Goal: Task Accomplishment & Management: Manage account settings

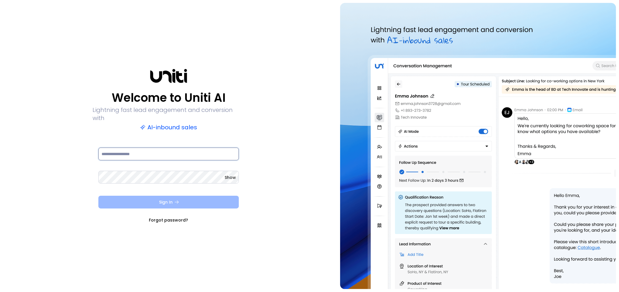
type input "**********"
click at [159, 201] on button "Sign In" at bounding box center [168, 202] width 141 height 13
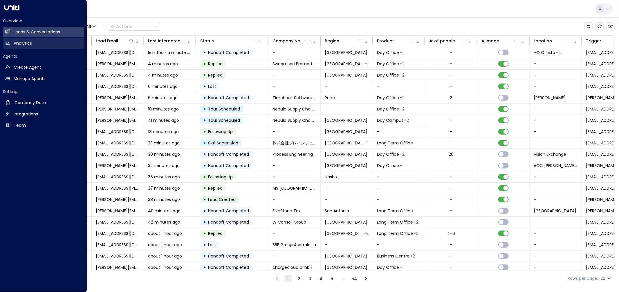
click at [8, 44] on icon at bounding box center [8, 43] width 4 height 3
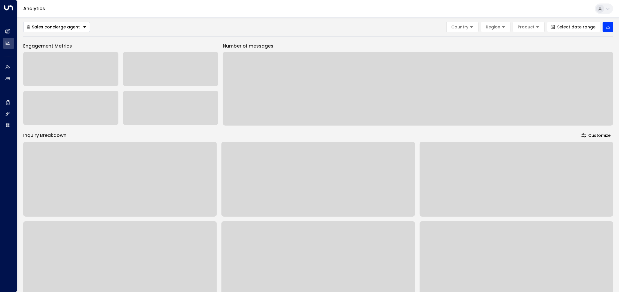
click at [235, 10] on div "Analytics" at bounding box center [318, 9] width 602 height 18
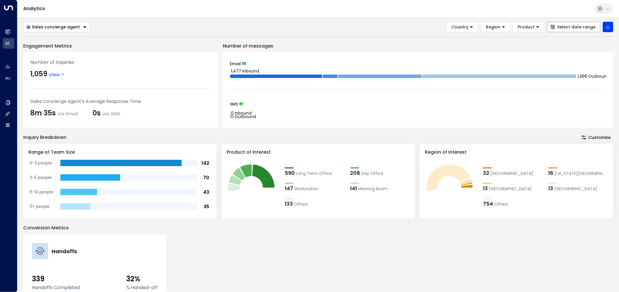
click at [559, 28] on button "Select date range" at bounding box center [573, 27] width 53 height 10
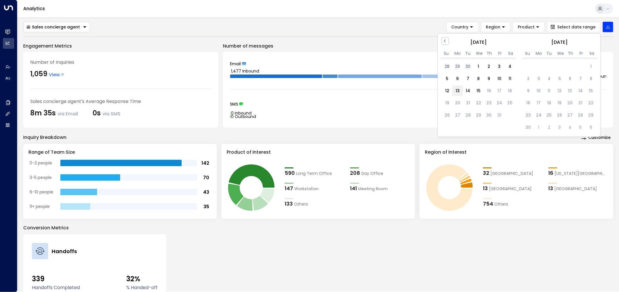
click at [457, 90] on div "13" at bounding box center [458, 91] width 10 height 10
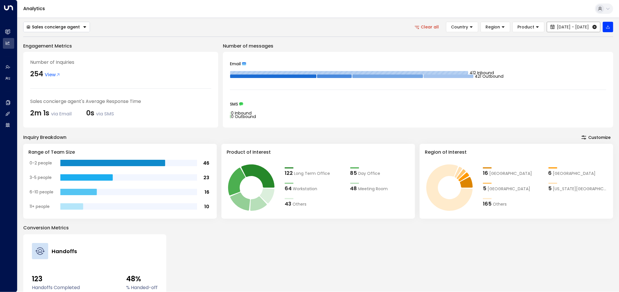
click at [557, 28] on span "Oct 13, 2025 - Oct 13, 2025" at bounding box center [573, 27] width 32 height 5
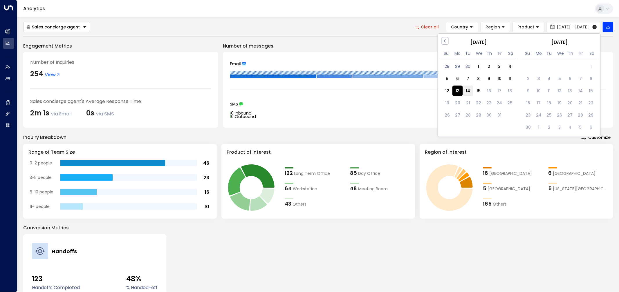
click at [469, 93] on div "14" at bounding box center [468, 91] width 10 height 10
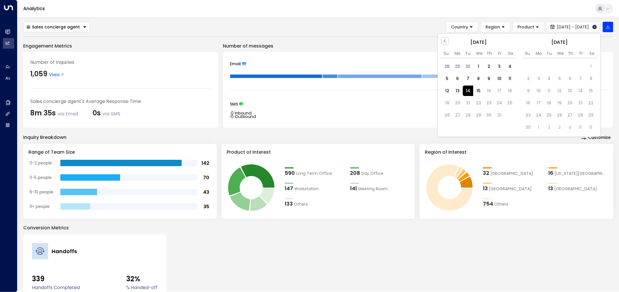
click at [469, 91] on div "14" at bounding box center [468, 91] width 10 height 10
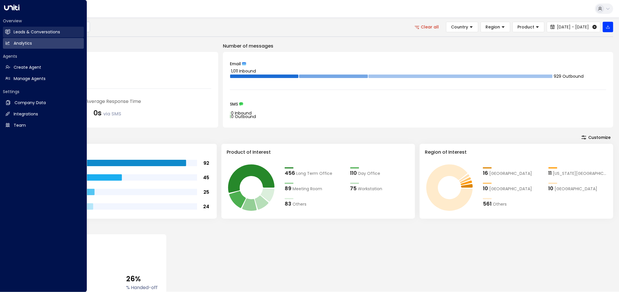
click at [16, 31] on h2 "Leads & Conversations" at bounding box center [37, 32] width 46 height 6
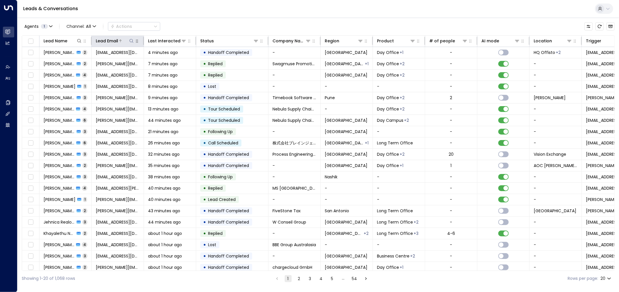
click at [132, 39] on icon at bounding box center [131, 41] width 5 height 5
type input "**********"
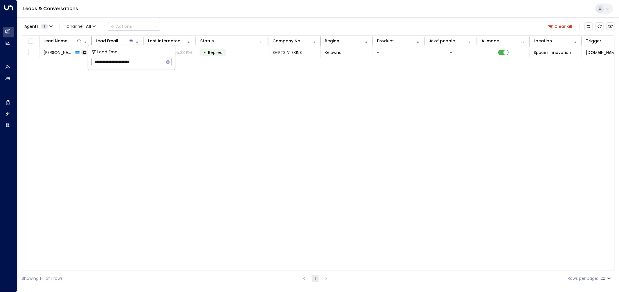
click at [431, 222] on div "Lead Name Lead Email Last Interacted Status Company Name Region Product # of pe…" at bounding box center [318, 153] width 593 height 236
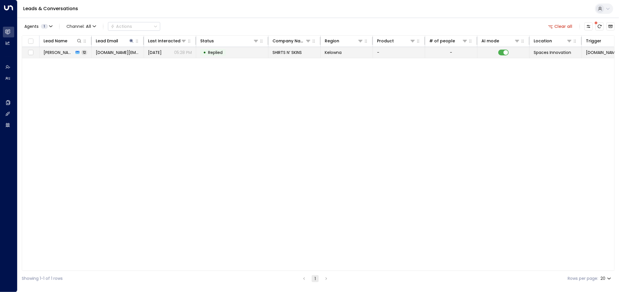
click at [161, 51] on span "Yesterday" at bounding box center [155, 53] width 14 height 6
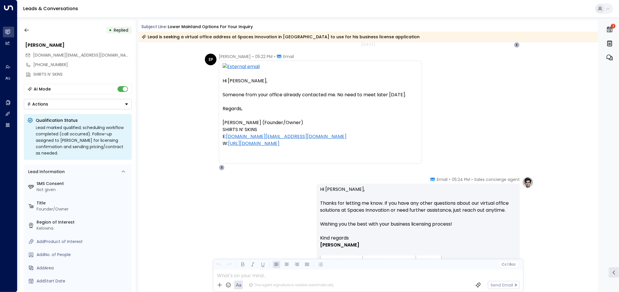
scroll to position [1226, 0]
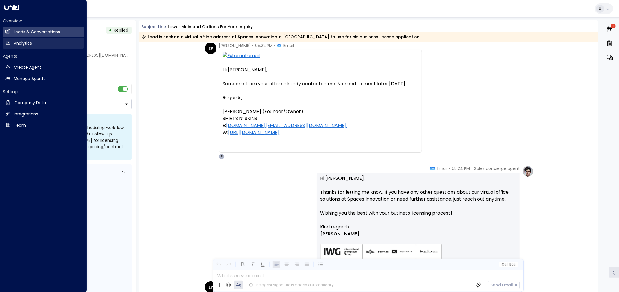
click at [14, 44] on h2 "Analytics" at bounding box center [23, 43] width 18 height 6
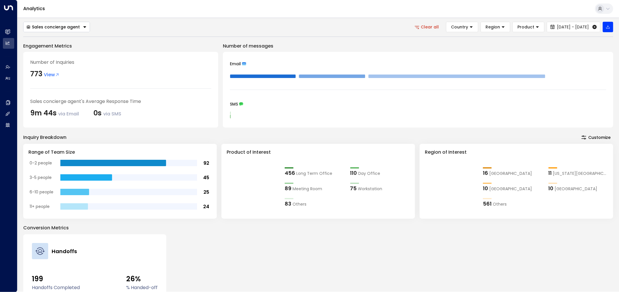
click at [215, 35] on div "Sales concierge agent Clear all Country Region Product Oct 14, 2025 - Oct 14, 2…" at bounding box center [318, 193] width 590 height 342
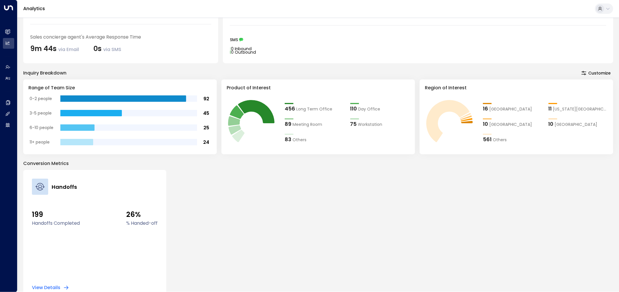
scroll to position [76, 0]
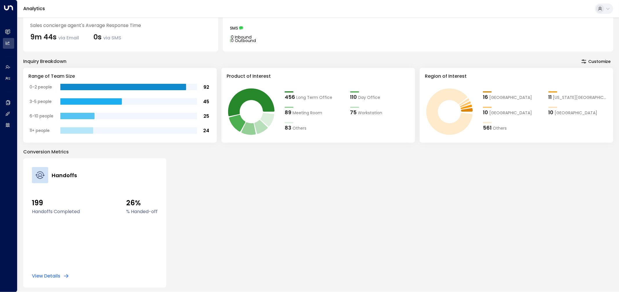
click at [240, 238] on div "Handoffs 199 Handoffs Completed 26% % Handed-off View Details" at bounding box center [318, 223] width 590 height 129
click at [232, 210] on div "Handoffs 199 Handoffs Completed 26% % Handed-off View Details" at bounding box center [318, 223] width 590 height 129
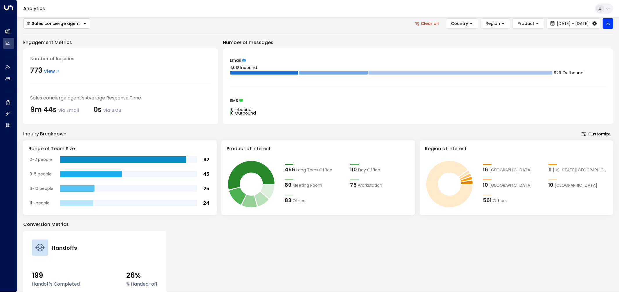
scroll to position [0, 0]
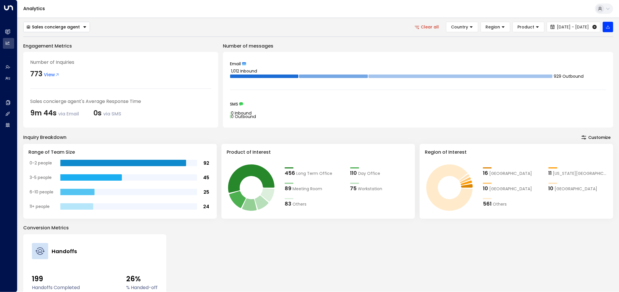
click at [411, 28] on button "Clear all" at bounding box center [427, 27] width 33 height 10
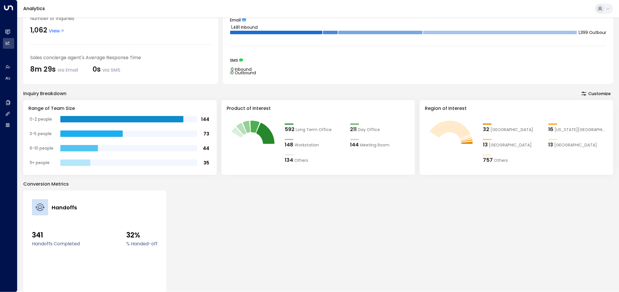
scroll to position [76, 0]
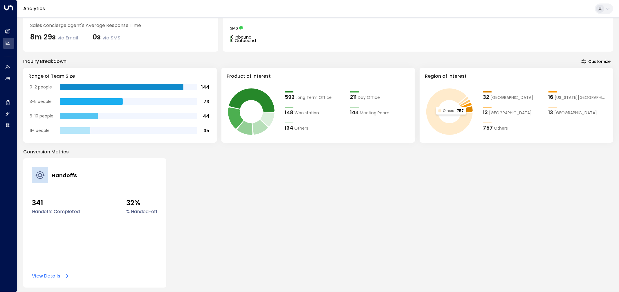
click at [446, 234] on div "Handoffs 341 Handoffs Completed 32% % Handed-off View Details" at bounding box center [318, 223] width 590 height 129
click at [464, 244] on div "Handoffs 341 Handoffs Completed 32% % Handed-off View Details" at bounding box center [318, 223] width 590 height 129
click at [451, 165] on div "Handoffs 341 Handoffs Completed 32% % Handed-off View Details" at bounding box center [318, 223] width 590 height 129
click at [449, 242] on div "Handoffs 341 Handoffs Completed 32% % Handed-off View Details" at bounding box center [318, 223] width 590 height 129
drag, startPoint x: 477, startPoint y: 258, endPoint x: 440, endPoint y: 235, distance: 43.6
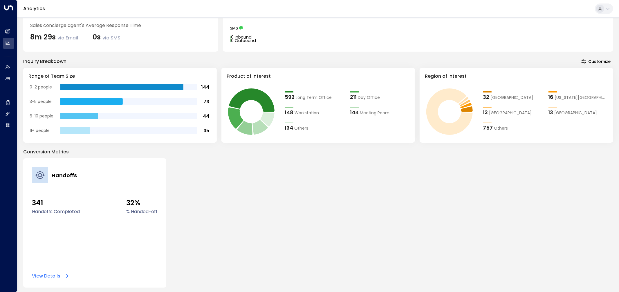
click at [477, 258] on div "Handoffs 341 Handoffs Completed 32% % Handed-off View Details" at bounding box center [318, 223] width 590 height 129
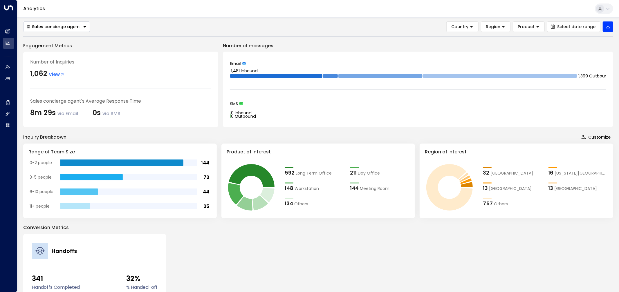
scroll to position [0, 0]
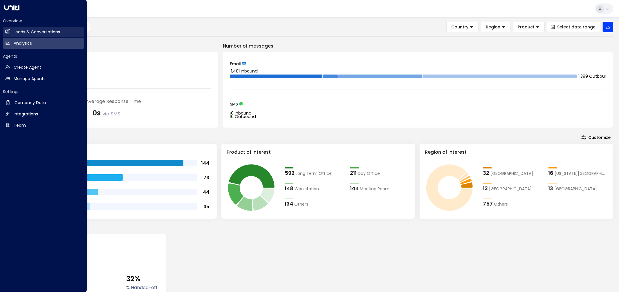
click at [14, 32] on h2 "Leads & Conversations" at bounding box center [37, 32] width 46 height 6
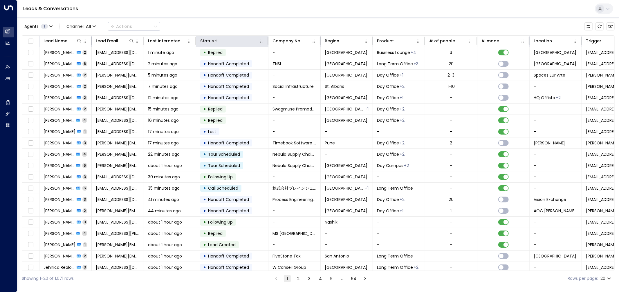
click at [211, 42] on div "Status" at bounding box center [207, 40] width 14 height 7
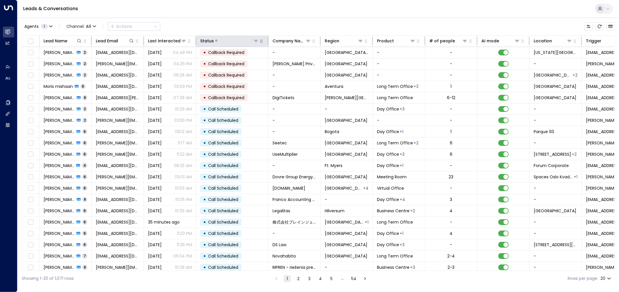
click at [224, 40] on div at bounding box center [236, 41] width 45 height 6
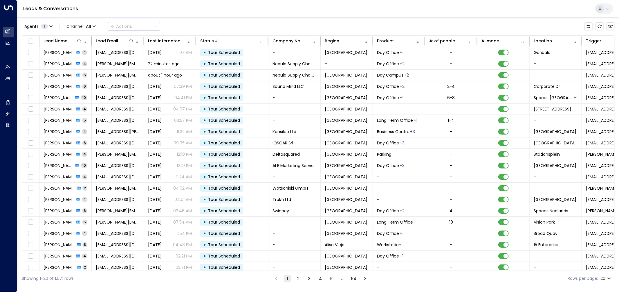
click at [444, 21] on div "Agents 1 Channel: All Actions" at bounding box center [318, 26] width 593 height 12
click at [257, 41] on icon at bounding box center [256, 41] width 5 height 5
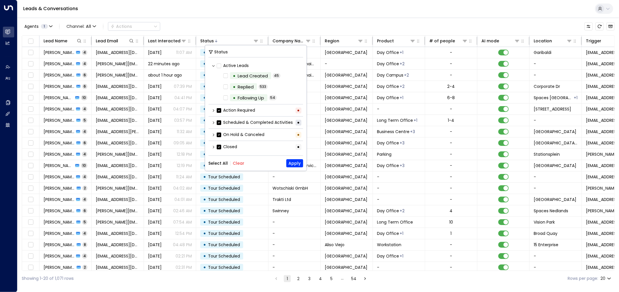
click at [213, 112] on div "Action Required •" at bounding box center [256, 111] width 95 height 10
click at [213, 111] on icon at bounding box center [213, 110] width 1 height 3
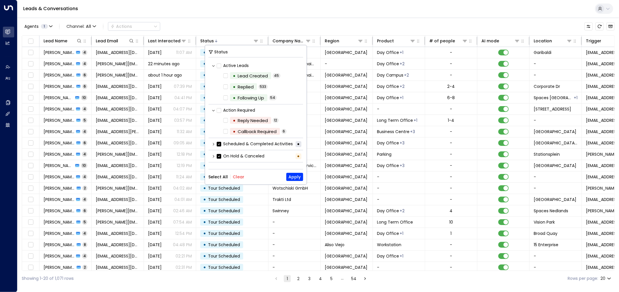
click at [214, 144] on icon at bounding box center [213, 144] width 3 height 3
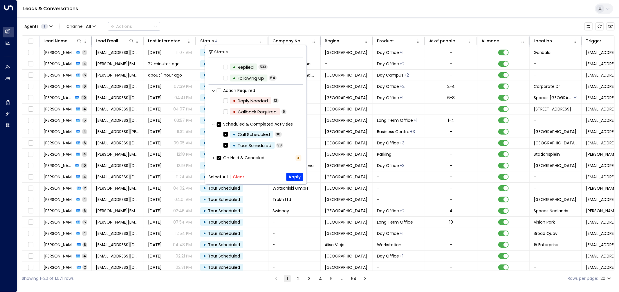
scroll to position [28, 0]
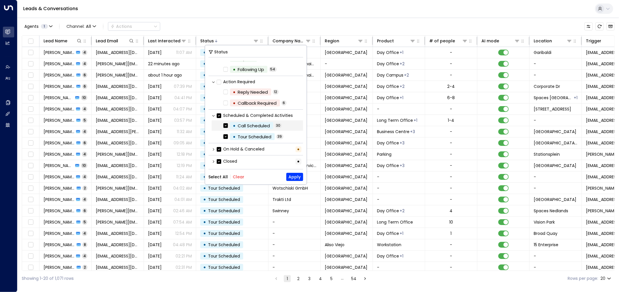
click at [224, 128] on label "• Call Scheduled" at bounding box center [249, 125] width 50 height 7
click at [214, 148] on icon at bounding box center [213, 149] width 3 height 3
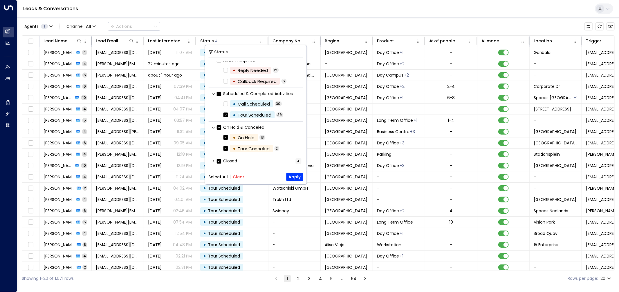
click at [213, 128] on icon at bounding box center [213, 127] width 3 height 3
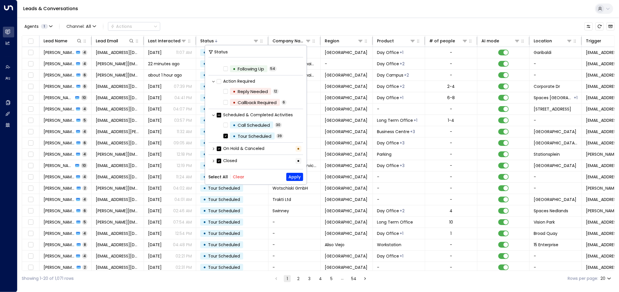
scroll to position [28, 0]
click at [212, 157] on div "Closed •" at bounding box center [256, 162] width 95 height 10
click at [214, 160] on icon at bounding box center [213, 161] width 3 height 3
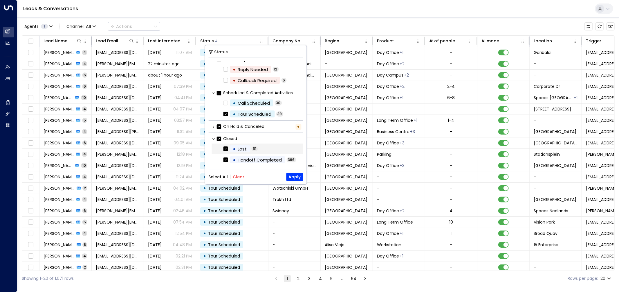
scroll to position [59, 0]
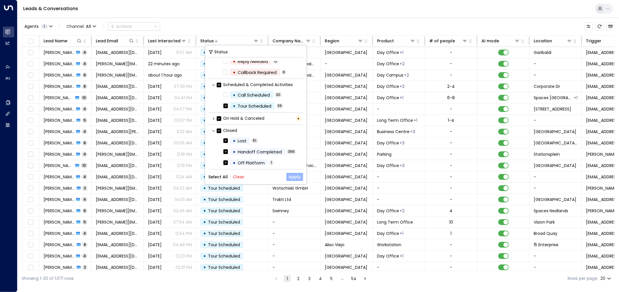
click at [295, 179] on button "Apply" at bounding box center [295, 177] width 17 height 8
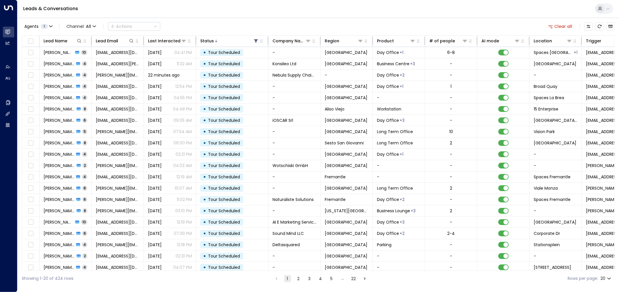
click at [411, 27] on div "Agents 1 Channel: All Actions Clear all" at bounding box center [318, 26] width 593 height 12
click at [586, 28] on button "Customize" at bounding box center [589, 26] width 8 height 8
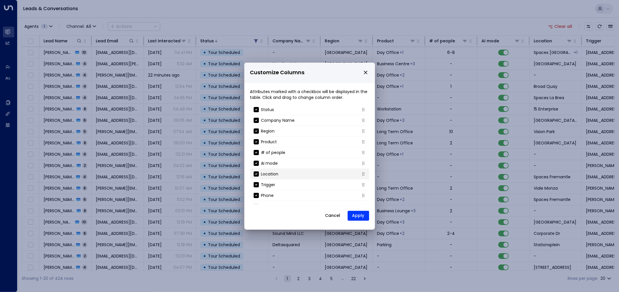
scroll to position [63, 0]
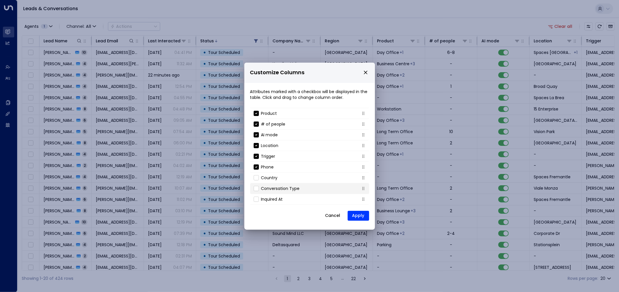
click at [276, 184] on li "Conversation Type" at bounding box center [309, 188] width 119 height 11
click at [354, 215] on button "Apply" at bounding box center [358, 216] width 21 height 10
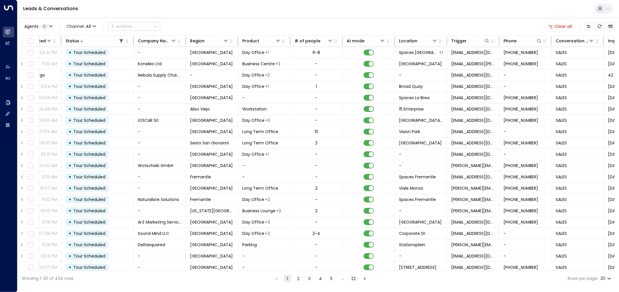
scroll to position [0, 178]
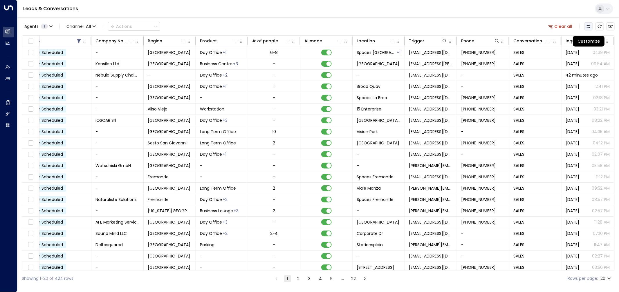
click at [591, 26] on icon "Customize" at bounding box center [588, 26] width 5 height 5
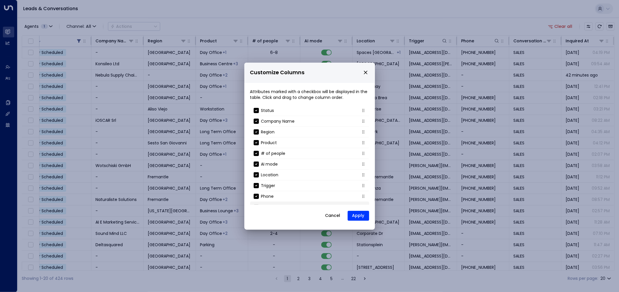
scroll to position [63, 0]
click at [358, 118] on li "Inquired At" at bounding box center [309, 117] width 119 height 11
click at [355, 116] on li "Inquired At" at bounding box center [309, 114] width 119 height 11
click at [353, 213] on button "Apply" at bounding box center [358, 216] width 21 height 10
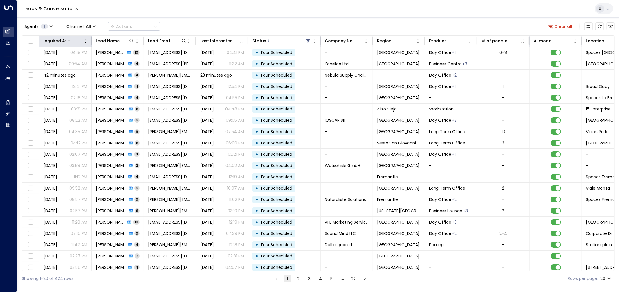
click at [62, 43] on div "Inquired At" at bounding box center [55, 40] width 23 height 7
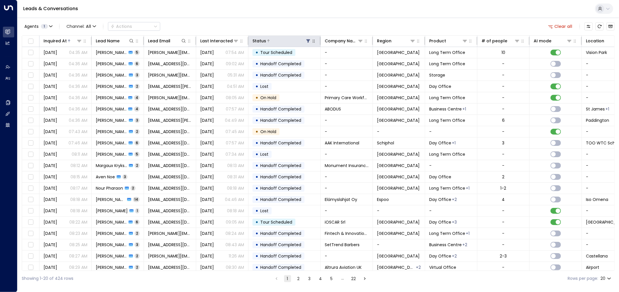
click at [307, 39] on icon at bounding box center [308, 41] width 5 height 5
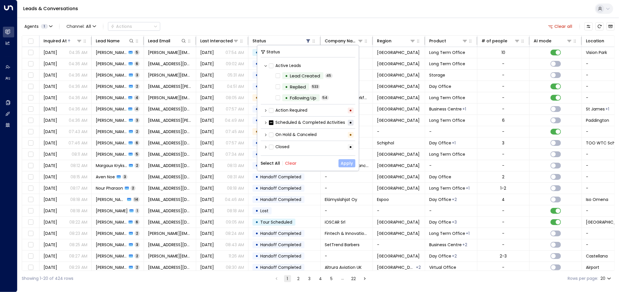
click at [343, 161] on button "Apply" at bounding box center [347, 163] width 17 height 8
